Goal: Transaction & Acquisition: Purchase product/service

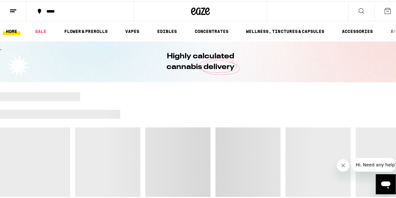
click at [199, 13] on icon at bounding box center [200, 10] width 9 height 8
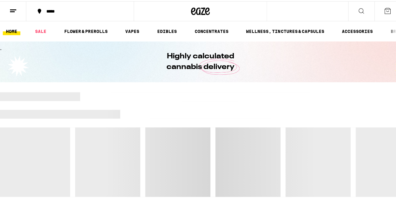
click at [13, 10] on line at bounding box center [12, 10] width 5 height 0
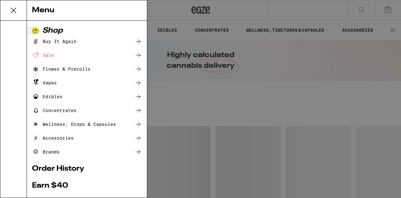
click at [50, 53] on div "Sale" at bounding box center [43, 55] width 22 height 8
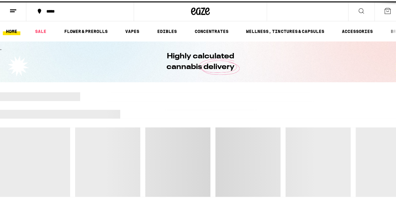
click at [157, 106] on div at bounding box center [200, 104] width 401 height 9
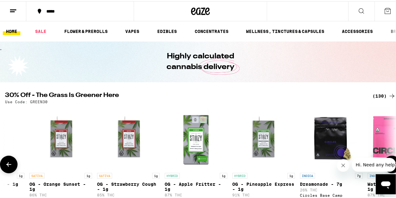
scroll to position [0, 4377]
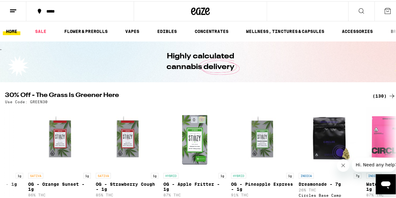
click at [375, 95] on div "(130)" at bounding box center [384, 95] width 23 height 8
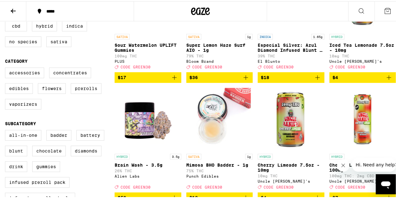
scroll to position [124, 0]
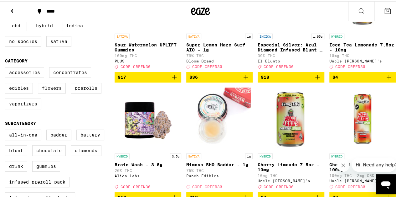
click at [56, 92] on label "Flowers" at bounding box center [52, 86] width 28 height 11
click at [7, 67] on input "Flowers" at bounding box center [6, 67] width 0 height 0
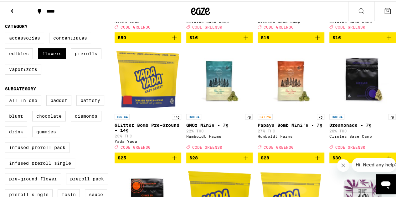
scroll to position [158, 0]
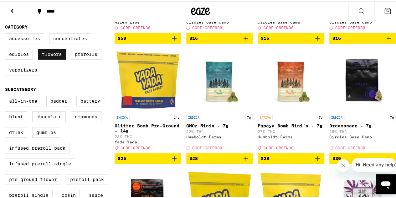
click at [54, 57] on label "Flowers" at bounding box center [52, 53] width 28 height 11
click at [7, 33] on input "Flowers" at bounding box center [6, 33] width 0 height 0
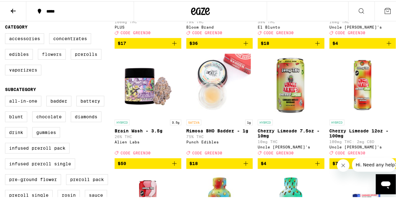
click at [54, 57] on label "Flowers" at bounding box center [52, 53] width 28 height 11
click at [7, 33] on input "Flowers" at bounding box center [6, 33] width 0 height 0
checkbox input "true"
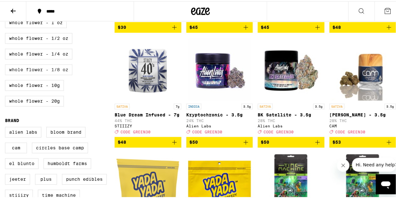
click at [52, 74] on label "Whole Flower - 1/8 oz" at bounding box center [38, 68] width 67 height 11
checkbox input "true"
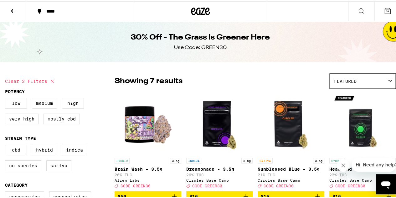
click at [51, 81] on icon at bounding box center [53, 80] width 8 height 8
checkbox input "false"
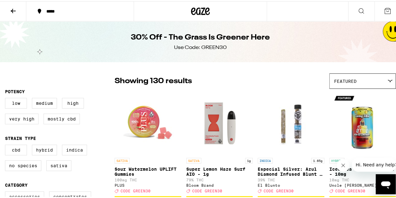
click at [197, 10] on icon at bounding box center [200, 10] width 9 height 8
